Goal: Communication & Community: Ask a question

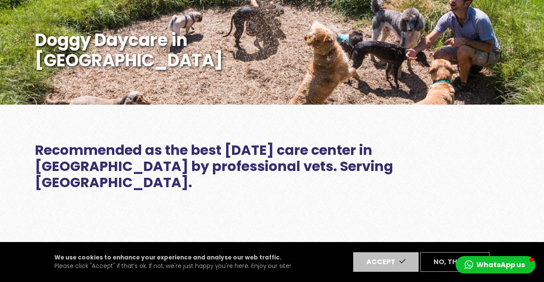
scroll to position [190, 0]
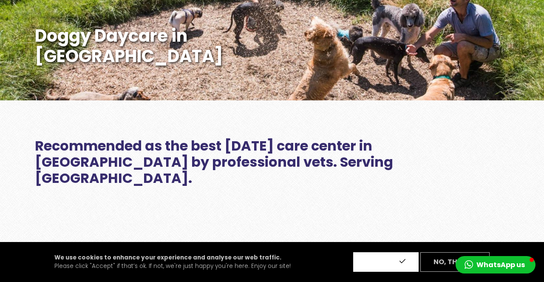
click at [393, 260] on button "Accept" at bounding box center [385, 262] width 65 height 20
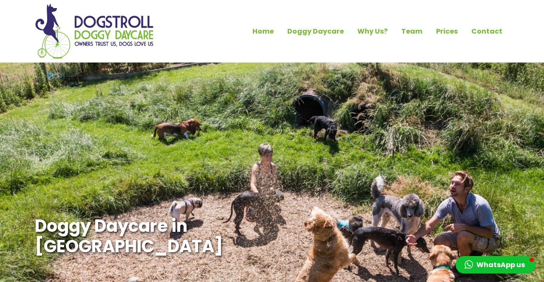
scroll to position [0, 0]
click at [494, 37] on link "Contact" at bounding box center [487, 31] width 45 height 14
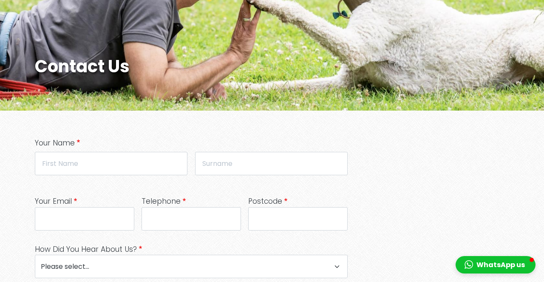
scroll to position [181, 0]
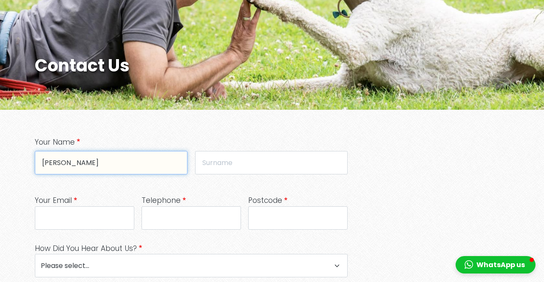
type input "[PERSON_NAME]"
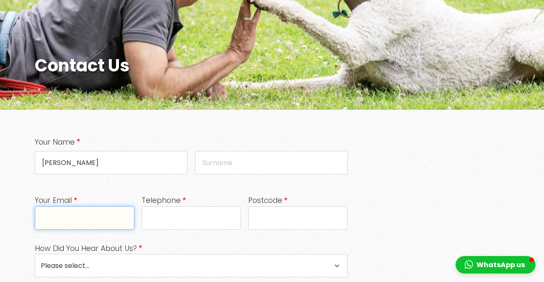
click at [97, 218] on input "Your Email" at bounding box center [85, 217] width 100 height 23
type input "[PERSON_NAME][EMAIL_ADDRESS][DOMAIN_NAME]"
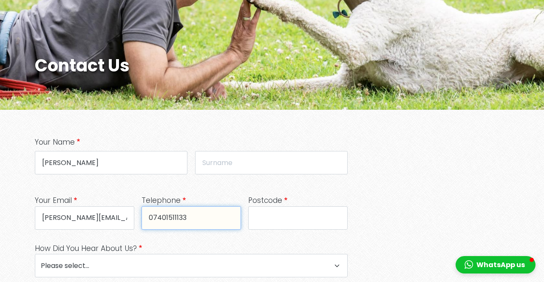
type input "07401511133"
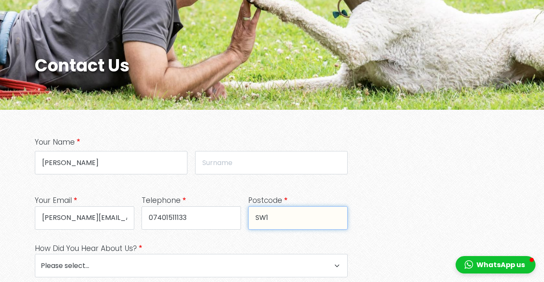
type input "SW18 5AL"
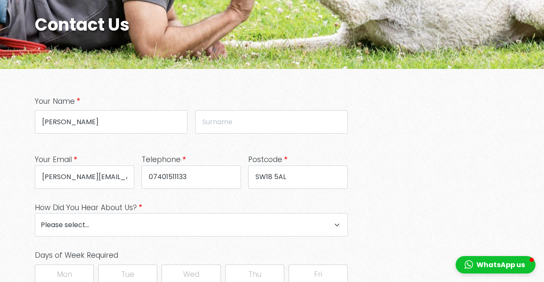
scroll to position [223, 0]
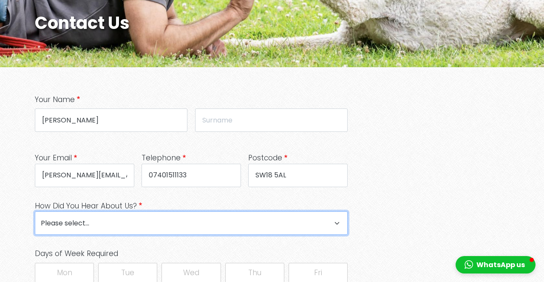
select select "Google Search"
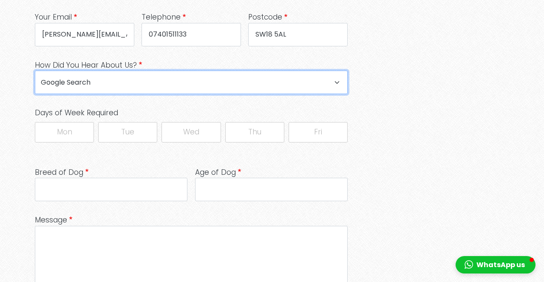
scroll to position [371, 0]
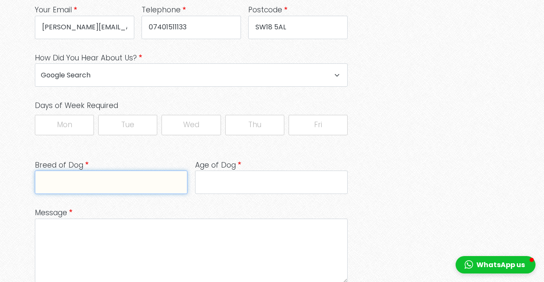
click at [140, 186] on input "Breed of Dog" at bounding box center [111, 182] width 153 height 23
type input "Cockalier x Springer Spaniel cross"
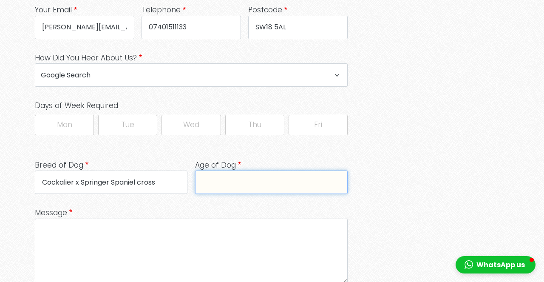
click at [253, 181] on input "Age of Dog" at bounding box center [271, 182] width 153 height 23
type input "3 months"
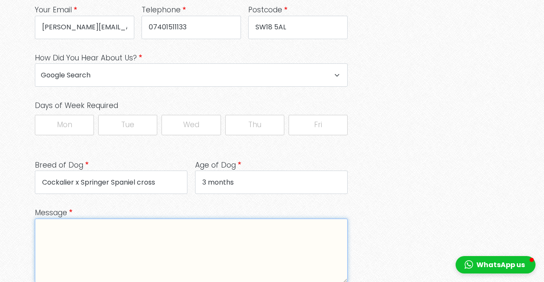
click at [213, 230] on textarea "Message" at bounding box center [191, 251] width 313 height 64
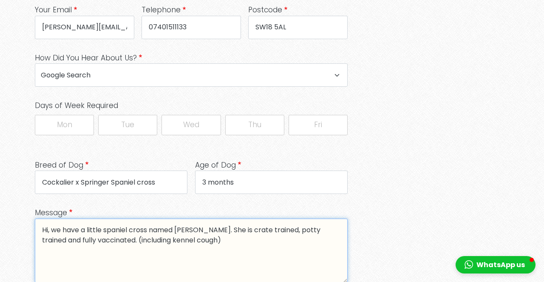
click at [82, 241] on textarea "Hi, we have a little spaniel cross named [PERSON_NAME]. She is crate trained, p…" at bounding box center [191, 251] width 313 height 64
click at [177, 240] on textarea "Hi, we have a little spaniel cross named [PERSON_NAME]. She is crate trained, p…" at bounding box center [191, 251] width 313 height 64
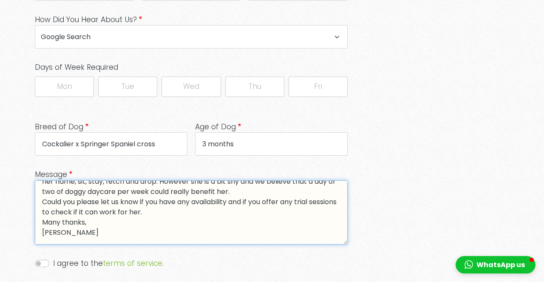
scroll to position [31, 0]
type textarea "Hi, we have a little spaniel cross named [PERSON_NAME]. She is crate trained, p…"
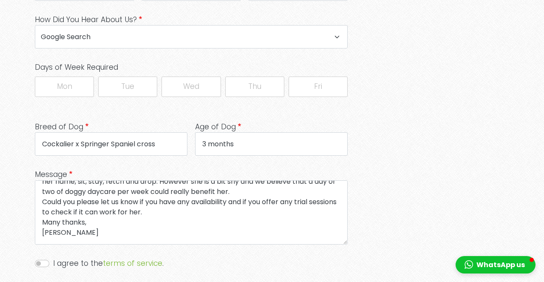
click at [37, 263] on input "I agree to the terms of service ." at bounding box center [42, 263] width 14 height 7
checkbox input "true"
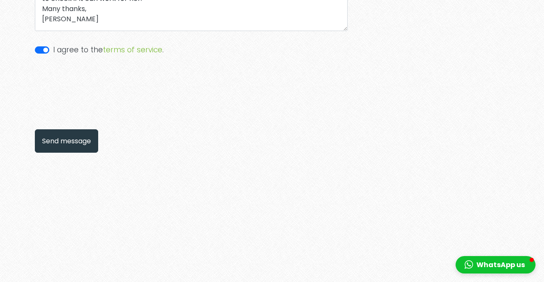
scroll to position [639, 0]
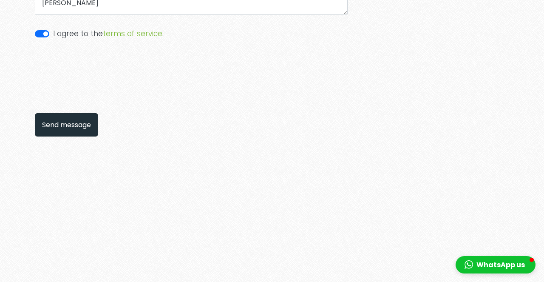
click at [75, 124] on button "Send message" at bounding box center [66, 124] width 63 height 23
